Goal: Information Seeking & Learning: Learn about a topic

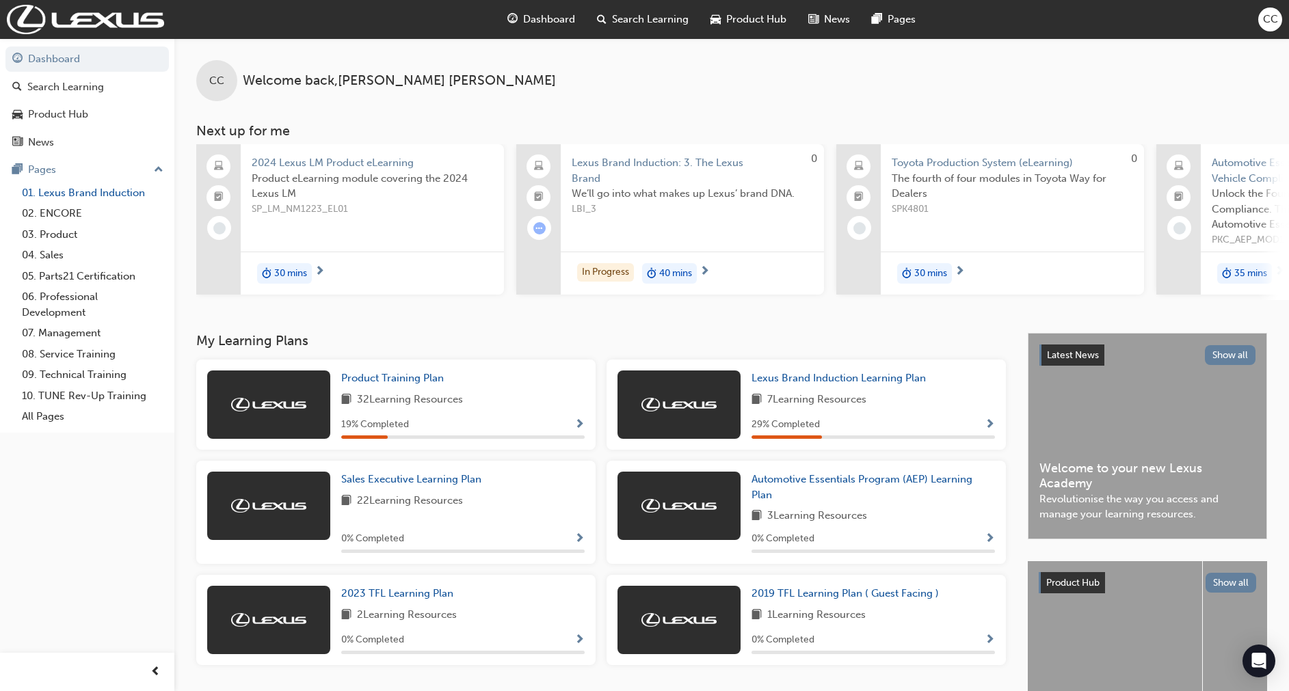
click at [66, 192] on link "01. Lexus Brand Induction" at bounding box center [92, 193] width 153 height 21
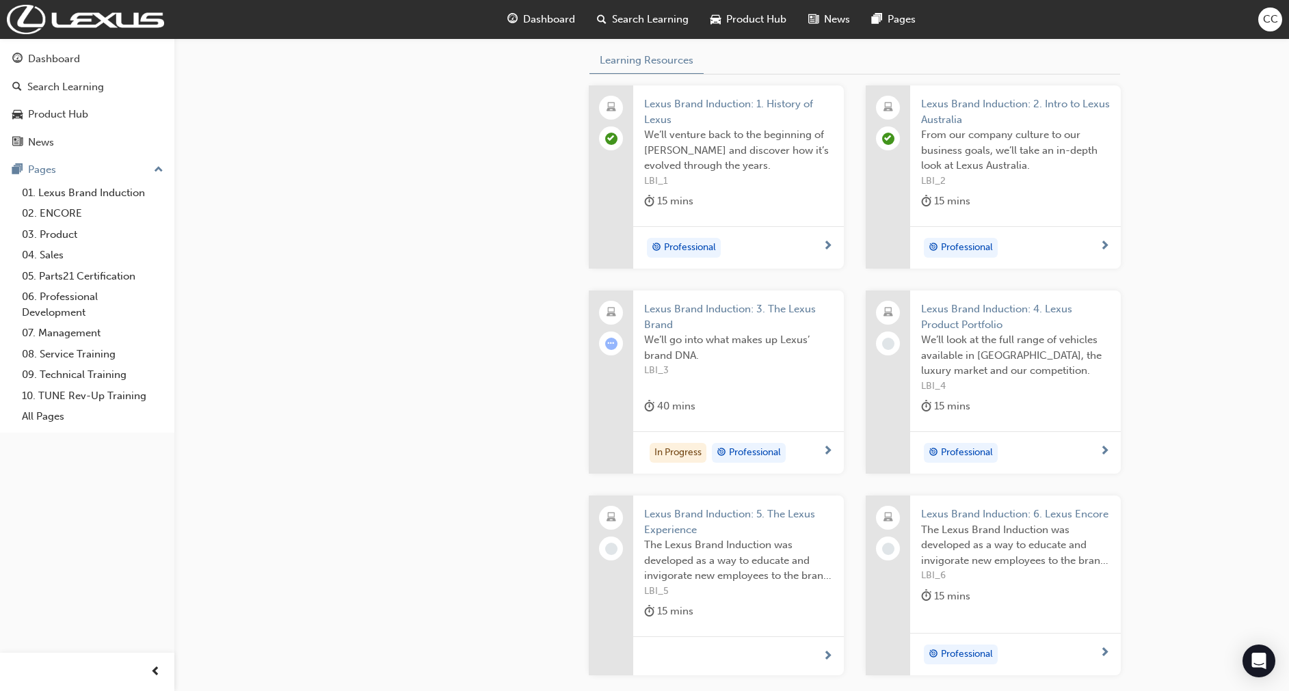
scroll to position [359, 0]
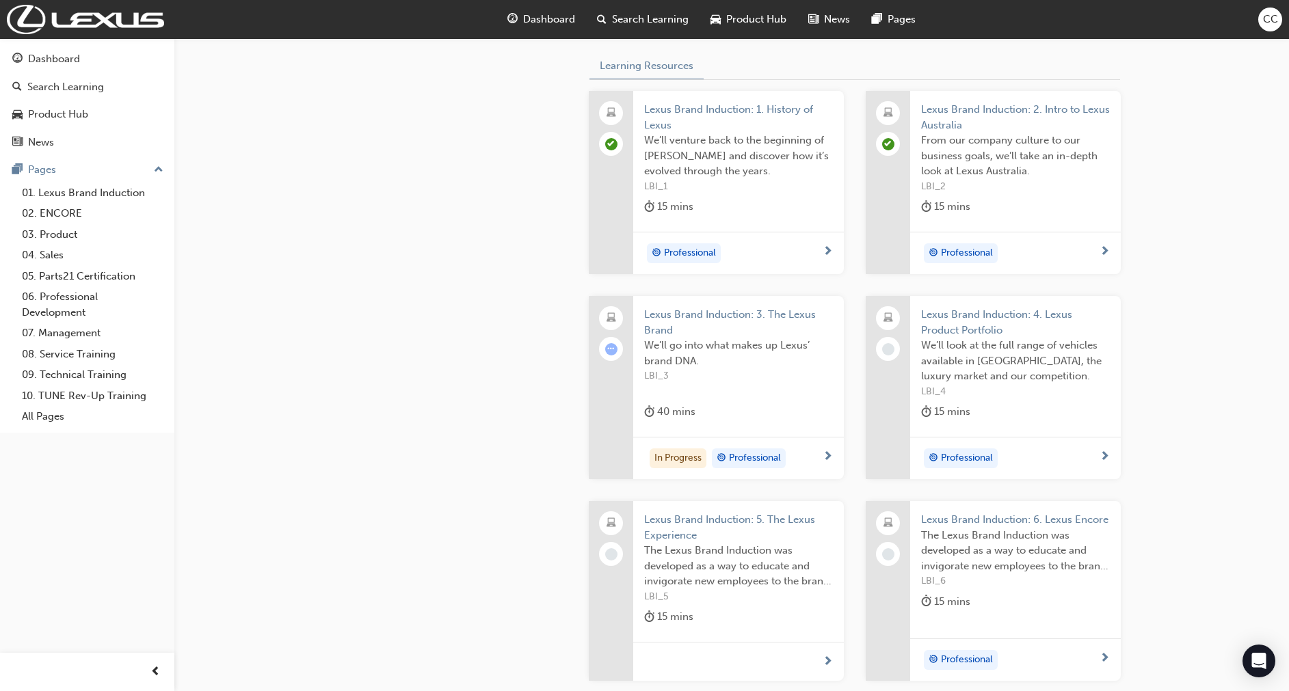
click at [786, 311] on span "Lexus Brand Induction: 3. The Lexus Brand" at bounding box center [738, 322] width 189 height 31
